Goal: Transaction & Acquisition: Subscribe to service/newsletter

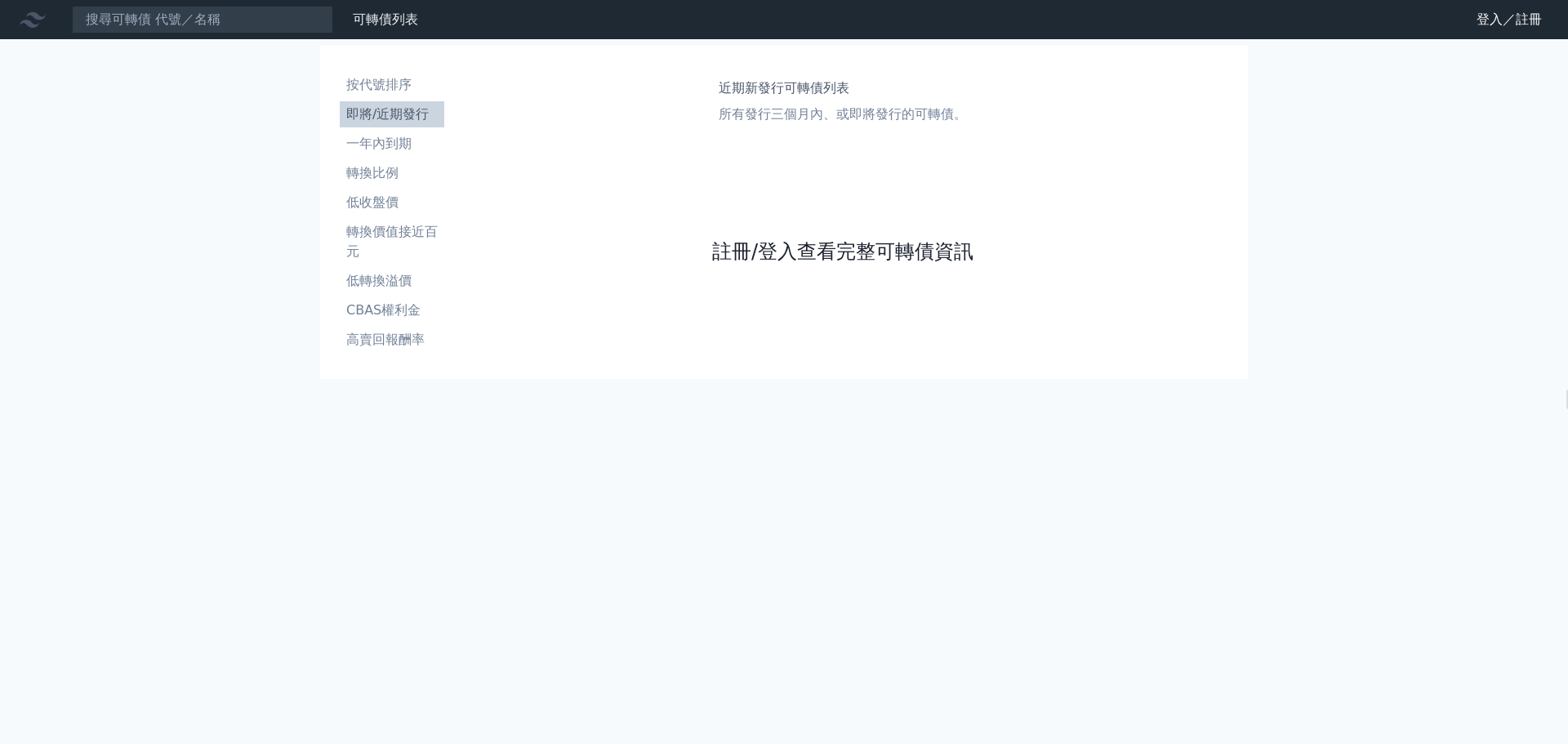
click at [780, 258] on link "註冊/登入查看完整可轉債資訊" at bounding box center [842, 251] width 261 height 26
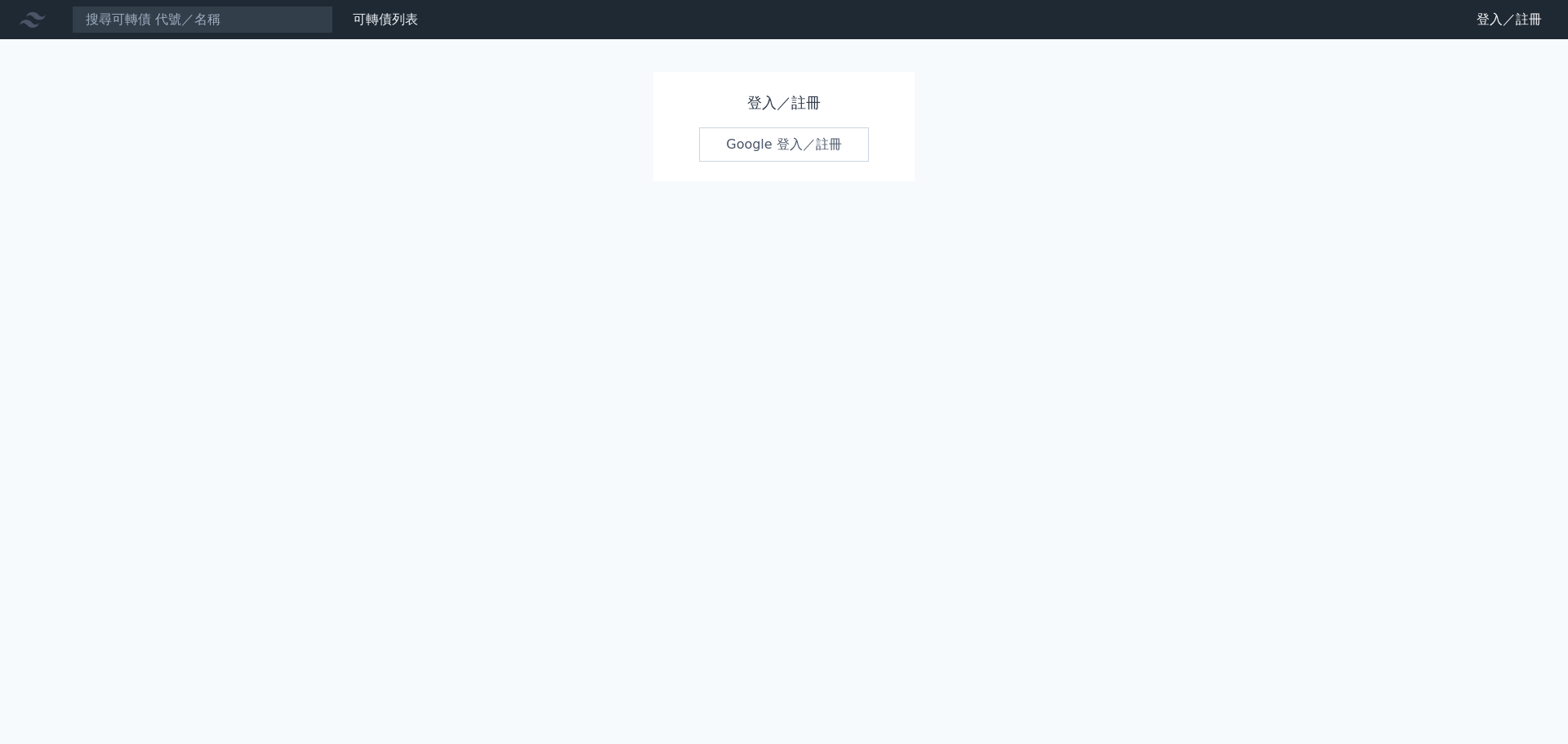
click at [776, 150] on link "Google 登入／註冊" at bounding box center [784, 144] width 170 height 35
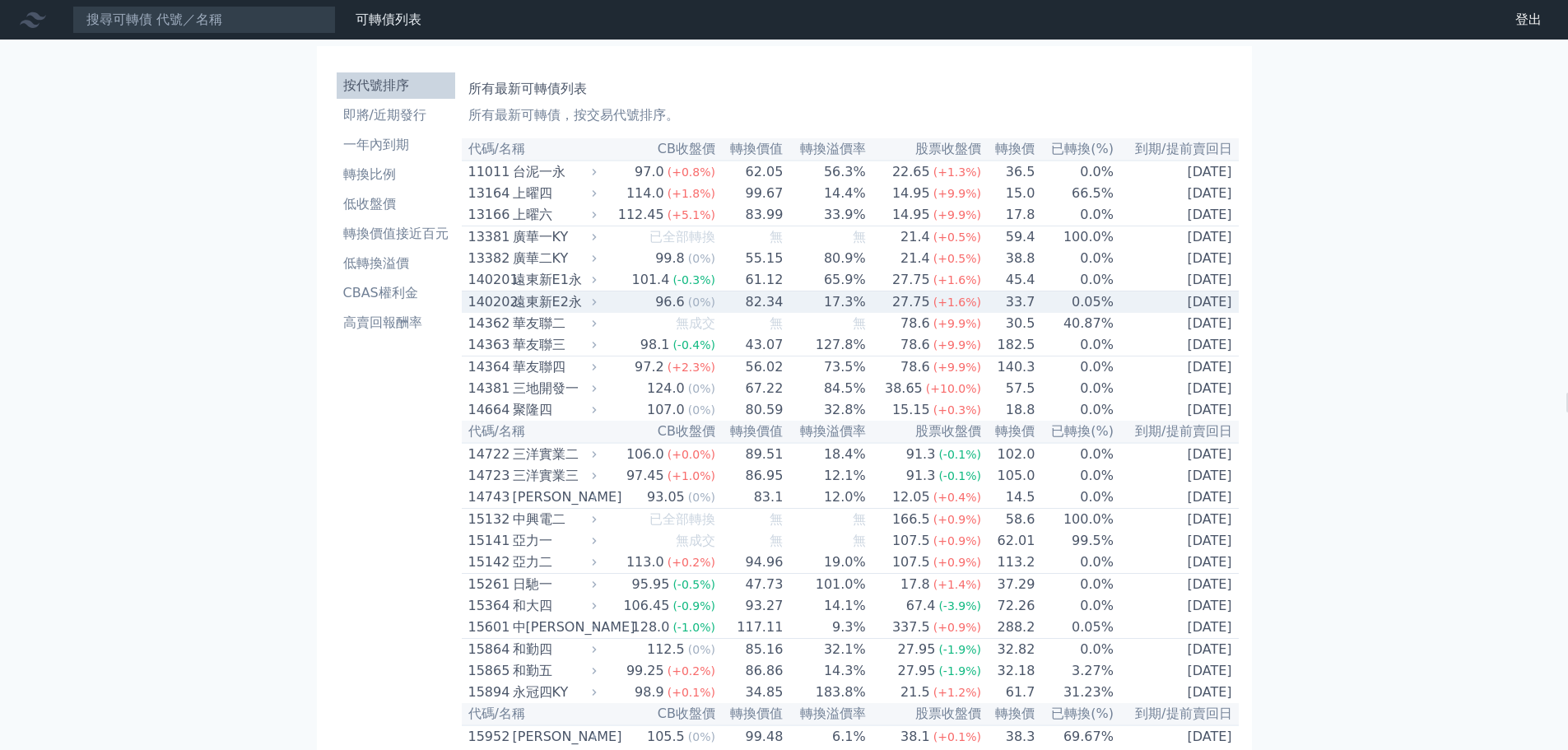
scroll to position [4123, 0]
